Goal: Information Seeking & Learning: Learn about a topic

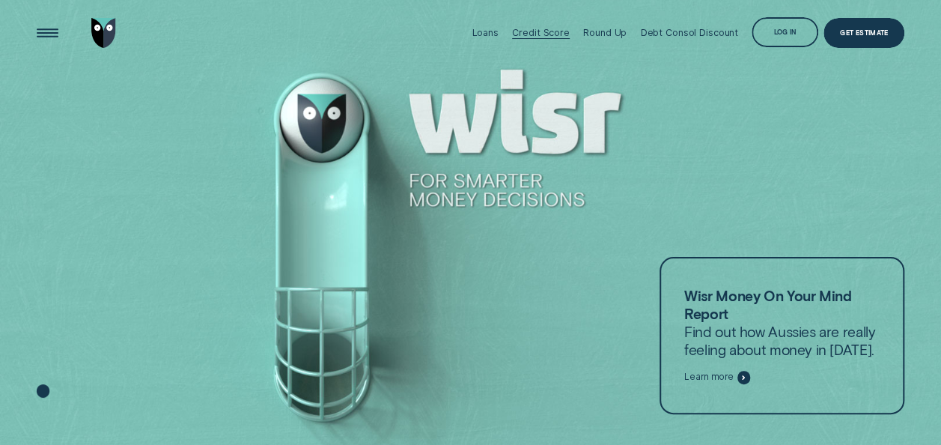
click at [553, 28] on div "Credit Score" at bounding box center [541, 32] width 58 height 11
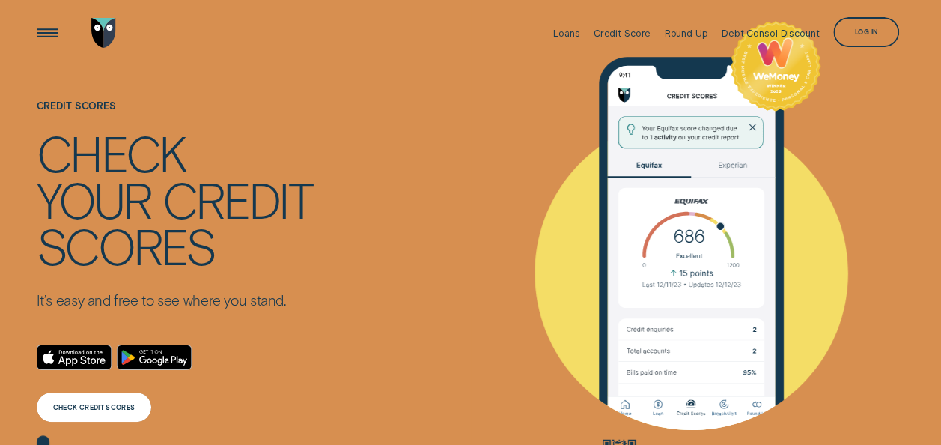
click at [112, 398] on div "CHECK CREDIT SCORES" at bounding box center [94, 407] width 115 height 30
